Goal: Task Accomplishment & Management: Complete application form

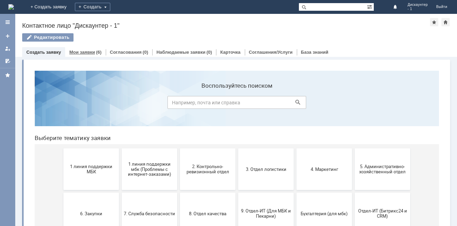
click at [95, 49] on div "Мои заявки (6)" at bounding box center [85, 52] width 41 height 10
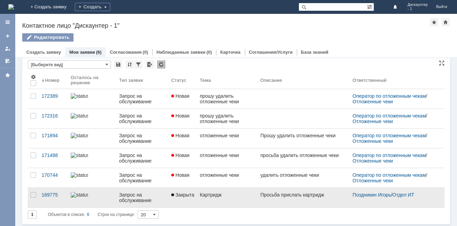
scroll to position [6, 0]
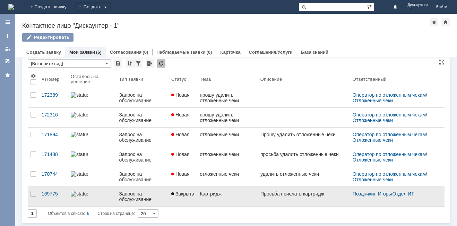
click at [322, 202] on link at bounding box center [304, 196] width 92 height 19
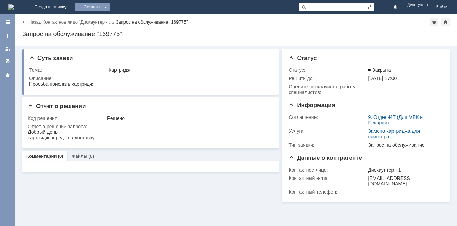
click at [110, 8] on div "Создать" at bounding box center [92, 7] width 35 height 8
click at [129, 20] on link "Заявка" at bounding box center [102, 21] width 53 height 8
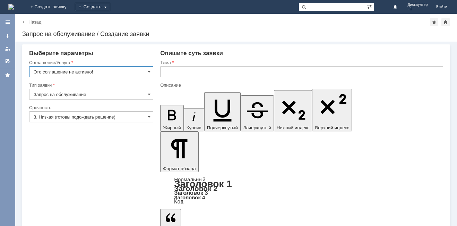
click at [151, 70] on input "Это соглашение не активно!" at bounding box center [91, 71] width 124 height 11
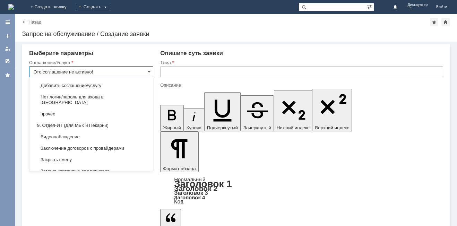
scroll to position [638, 0]
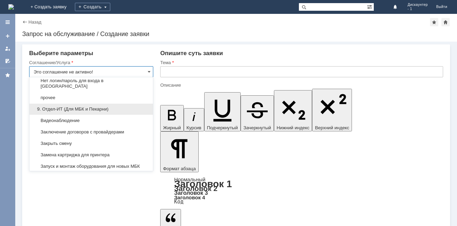
click at [110, 112] on span "9. Отдел-ИТ (Для МБК и Пекарни)" at bounding box center [91, 109] width 115 height 6
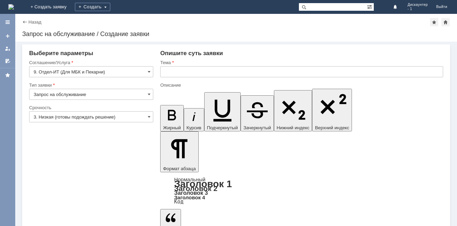
type input "9. Отдел-ИТ (Для МБК и Пекарни)"
click at [148, 95] on span at bounding box center [149, 95] width 3 height 6
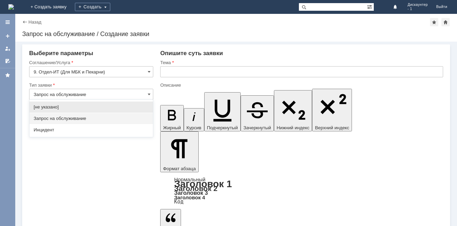
click at [97, 117] on span "Запрос на обслуживание" at bounding box center [91, 119] width 115 height 6
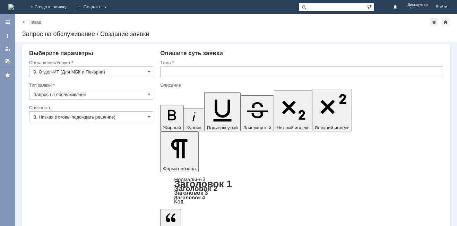
type input "Запрос на обслуживание"
click at [146, 118] on input "3. Низкая (готовы подождать решение)" at bounding box center [91, 116] width 124 height 11
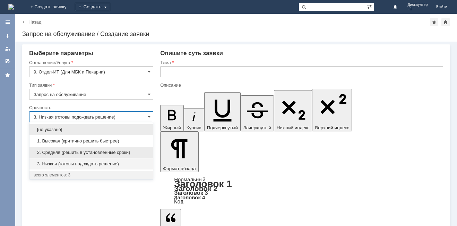
click at [115, 154] on span "2. Средняя (решить в установленные сроки)" at bounding box center [91, 153] width 115 height 6
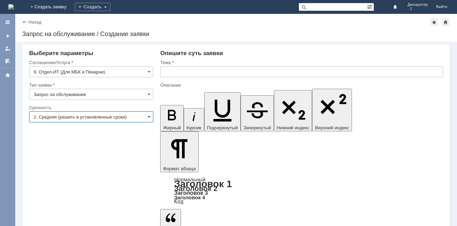
type input "2. Средняя (решить в установленные сроки)"
click at [190, 71] on input "text" at bounding box center [301, 71] width 283 height 11
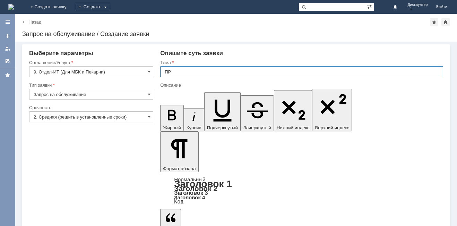
type input "П"
type input "Просьба прислать картридж для принтера"
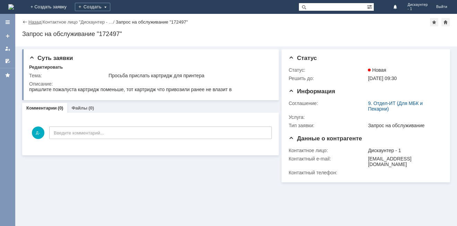
click at [31, 22] on link "Назад" at bounding box center [34, 21] width 13 height 5
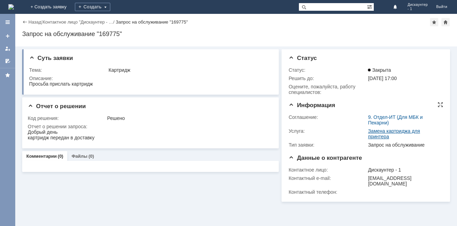
click at [378, 134] on link "Замена картриджа для принтера" at bounding box center [394, 133] width 52 height 11
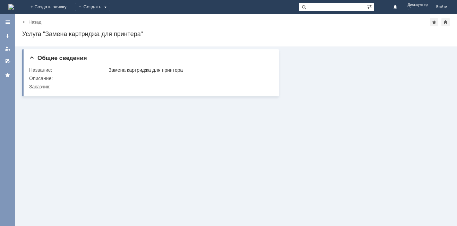
click at [33, 24] on link "Назад" at bounding box center [34, 21] width 13 height 5
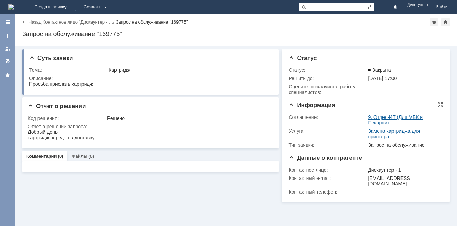
click at [383, 120] on link "9. Отдел-ИТ (Для МБК и Пекарни)" at bounding box center [395, 119] width 55 height 11
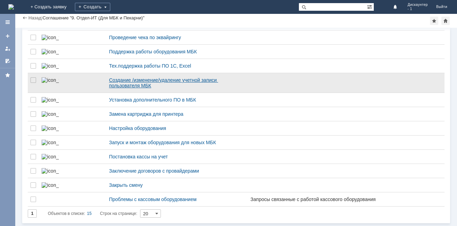
scroll to position [200, 0]
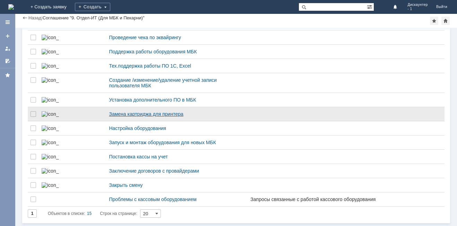
click at [120, 111] on div "Замена картриджа для принтера" at bounding box center [177, 114] width 136 height 6
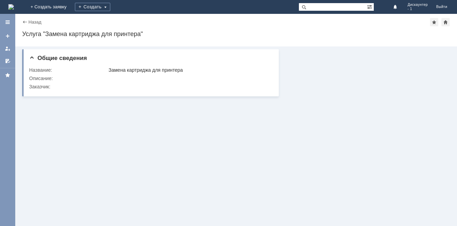
click at [27, 23] on div "Назад" at bounding box center [31, 21] width 19 height 5
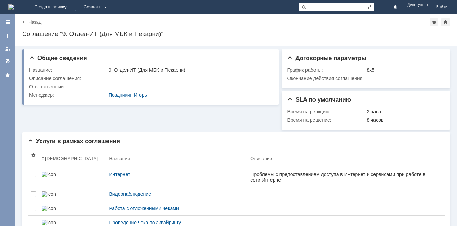
click at [24, 22] on div "Назад" at bounding box center [31, 21] width 19 height 5
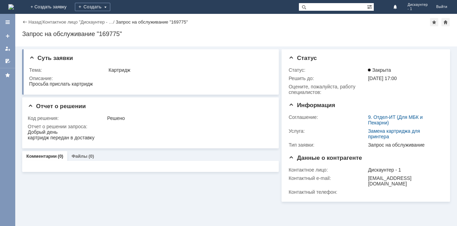
click at [24, 22] on div "Назад" at bounding box center [31, 21] width 19 height 5
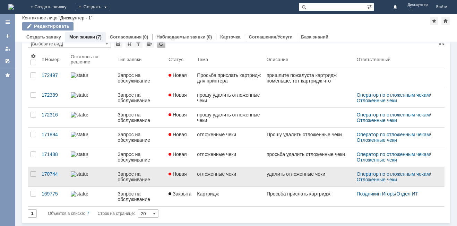
scroll to position [10, 0]
click at [149, 182] on div "Запрос на обслуживание" at bounding box center [140, 176] width 45 height 11
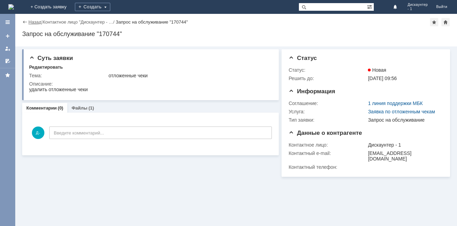
click at [32, 20] on link "Назад" at bounding box center [34, 21] width 13 height 5
